Goal: Transaction & Acquisition: Download file/media

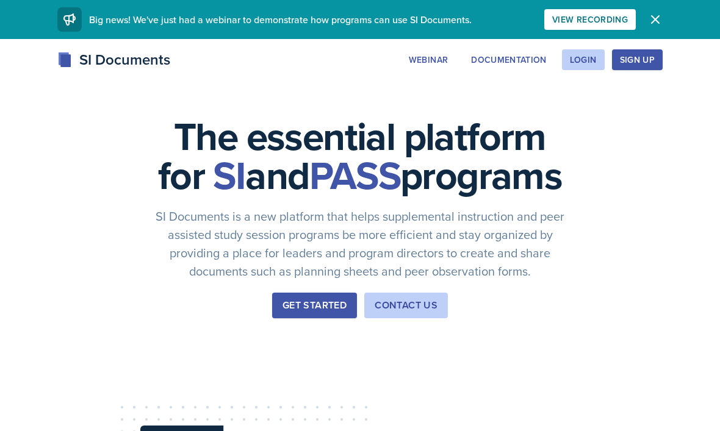
click at [655, 23] on icon "button" at bounding box center [655, 19] width 15 height 15
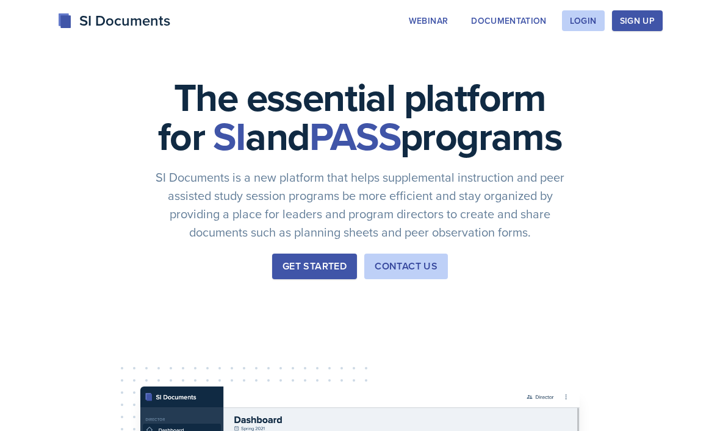
click at [592, 20] on div "Login" at bounding box center [583, 21] width 27 height 10
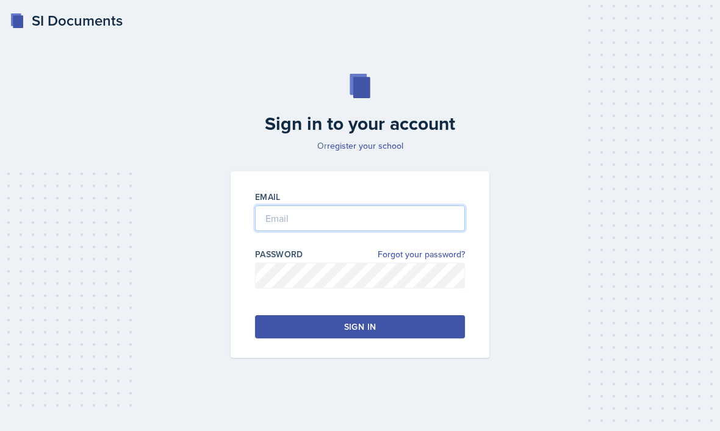
click at [403, 231] on input "email" at bounding box center [360, 219] width 210 height 26
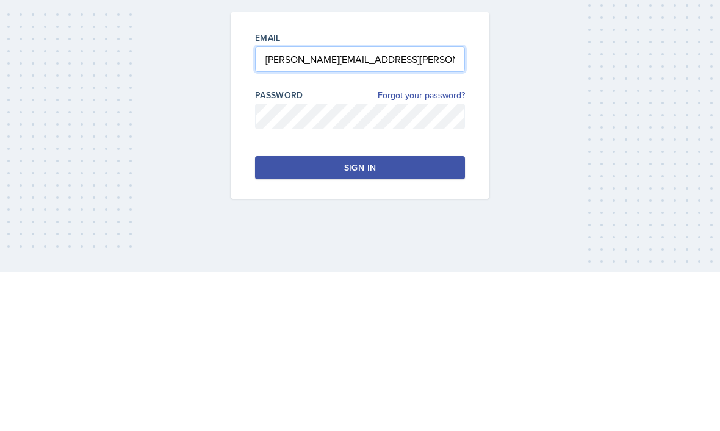
type input "[PERSON_NAME][EMAIL_ADDRESS][PERSON_NAME][DOMAIN_NAME]"
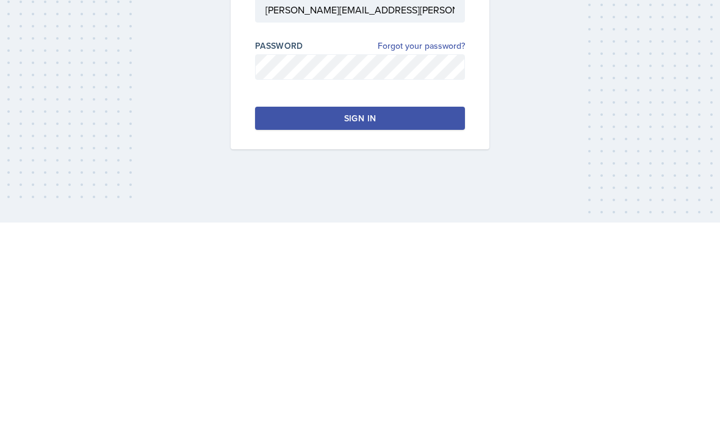
click at [439, 315] on button "Sign in" at bounding box center [360, 326] width 210 height 23
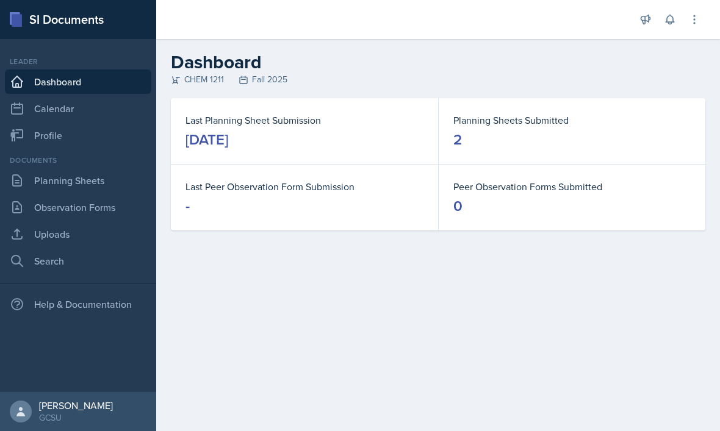
click at [43, 233] on link "Uploads" at bounding box center [78, 234] width 146 height 24
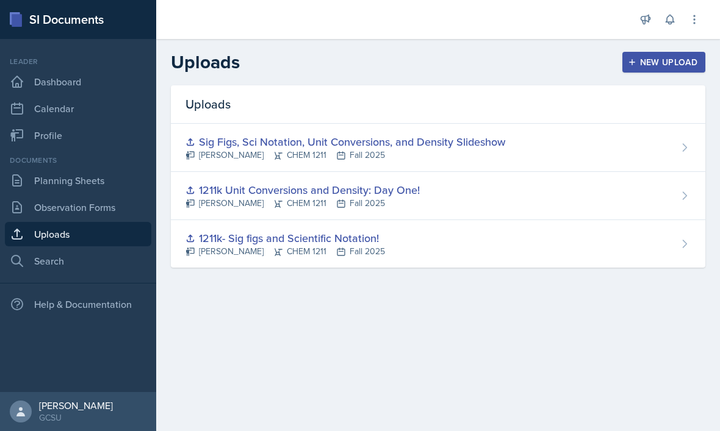
click at [488, 150] on div "Sig Figs, Sci Notation, Unit Conversions, and Density Slideshow" at bounding box center [346, 142] width 320 height 16
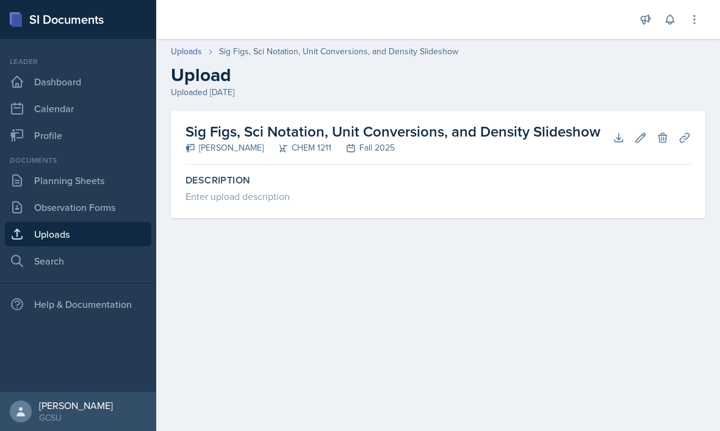
click at [622, 146] on button "Download" at bounding box center [619, 138] width 22 height 22
